Goal: Information Seeking & Learning: Learn about a topic

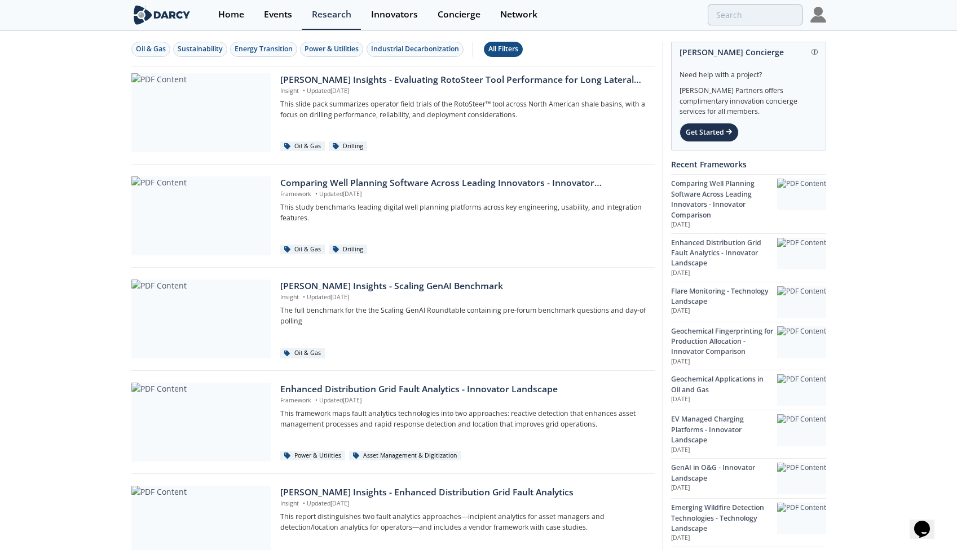
click at [497, 51] on div "All Filters" at bounding box center [503, 49] width 30 height 10
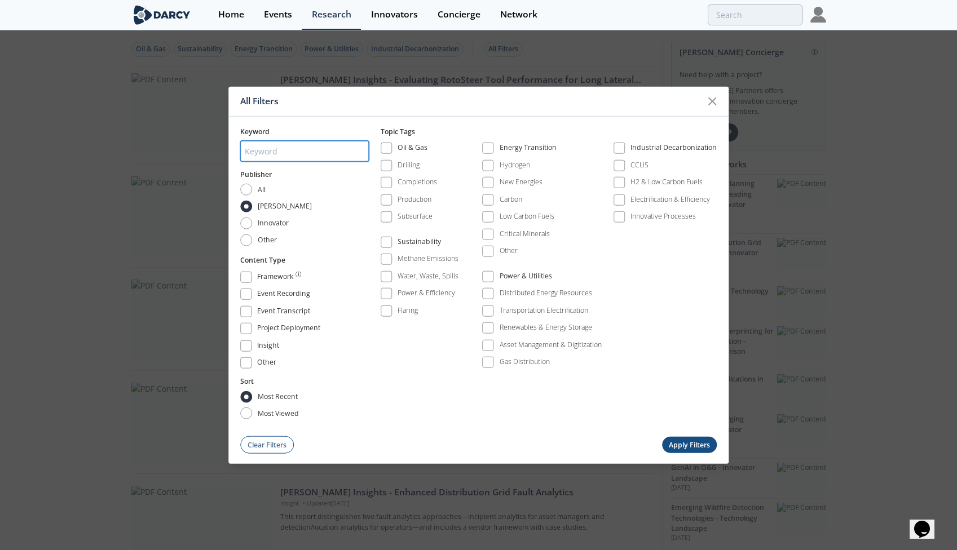
click at [315, 150] on input "search" at bounding box center [304, 151] width 129 height 21
drag, startPoint x: 284, startPoint y: 153, endPoint x: 246, endPoint y: 139, distance: 40.5
click at [246, 139] on div at bounding box center [304, 151] width 129 height 29
click at [589, 58] on div "All Filters Keyword Publisher All [PERSON_NAME] Innovator Other Content Type Fr…" at bounding box center [478, 275] width 957 height 550
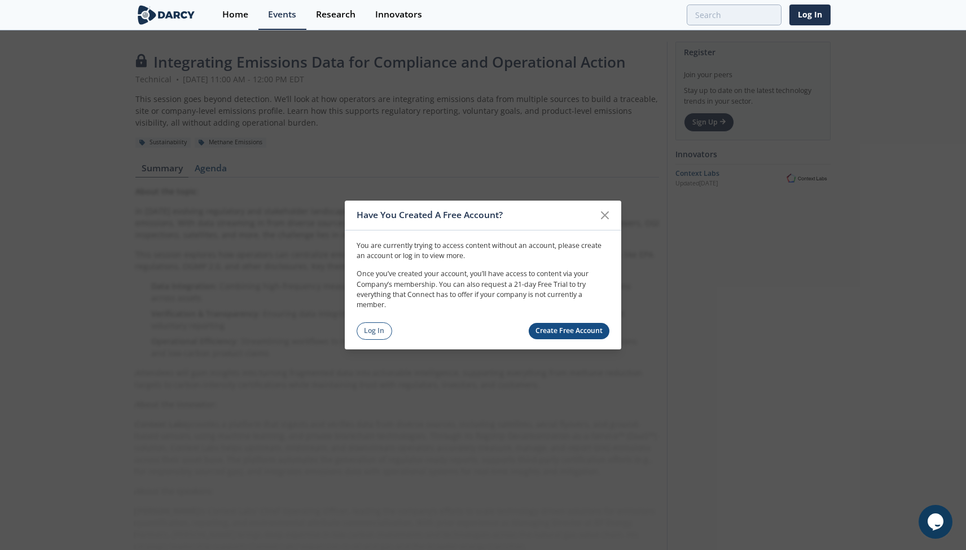
click at [544, 80] on div "Have You Created A Free Account? You are currently trying to access content wit…" at bounding box center [483, 275] width 966 height 550
